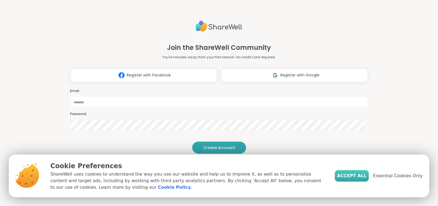
click at [357, 176] on span "Accept All" at bounding box center [352, 175] width 30 height 7
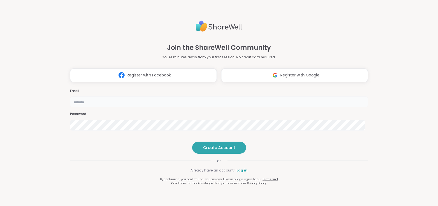
click at [253, 96] on input "email" at bounding box center [219, 101] width 298 height 11
type input "**********"
click at [213, 150] on span "Create Account" at bounding box center [219, 147] width 32 height 5
